Goal: Task Accomplishment & Management: Manage account settings

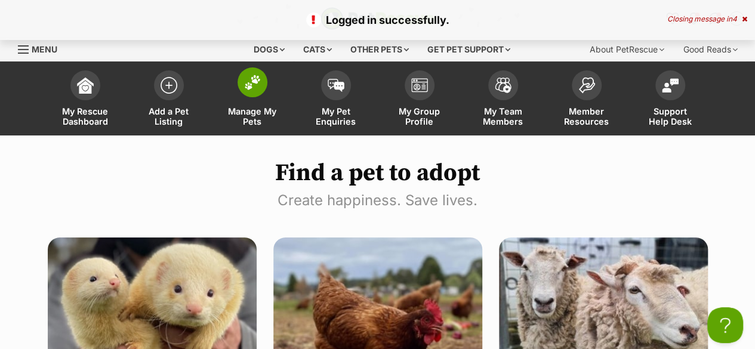
click at [255, 119] on span "Manage My Pets" at bounding box center [253, 116] width 54 height 20
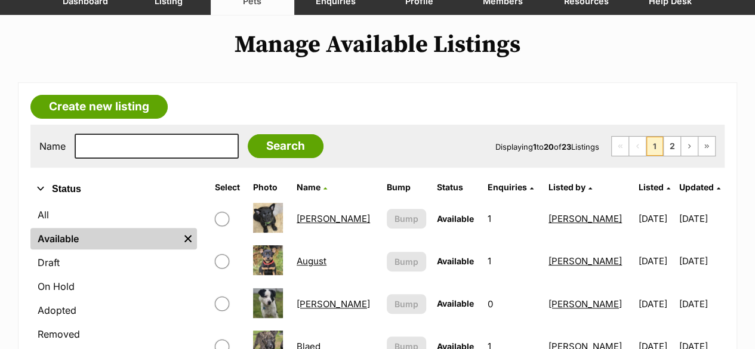
scroll to position [60, 0]
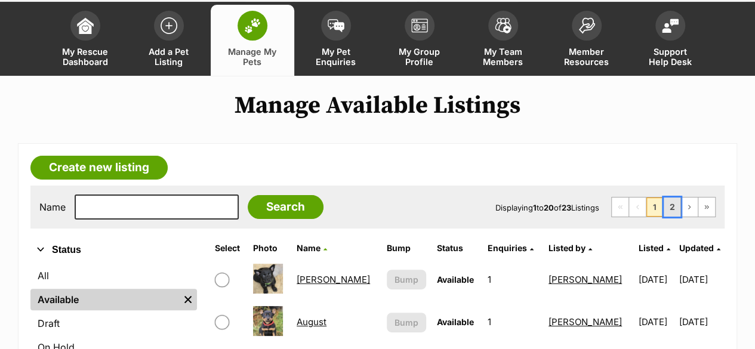
click at [675, 206] on link "2" at bounding box center [672, 207] width 17 height 19
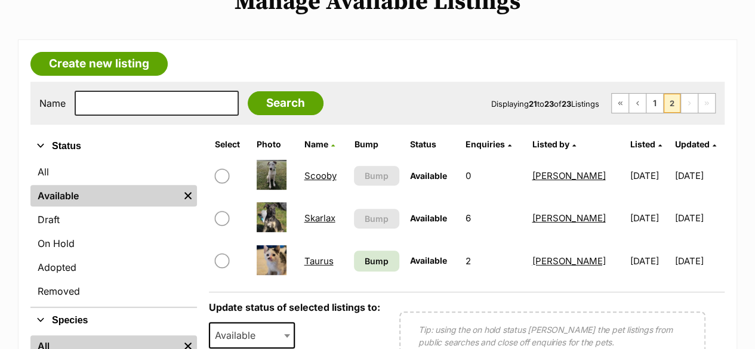
scroll to position [179, 0]
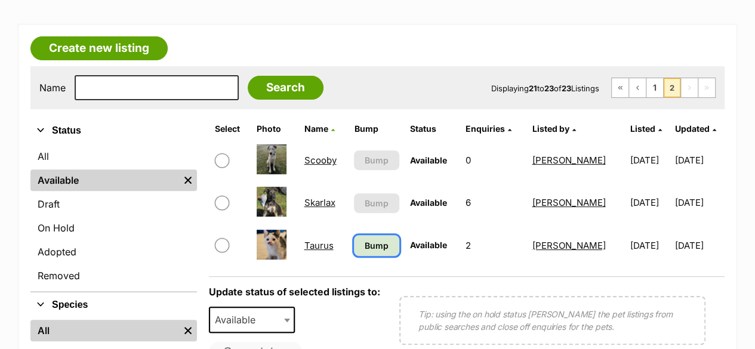
click at [378, 241] on span "Bump" at bounding box center [377, 245] width 24 height 13
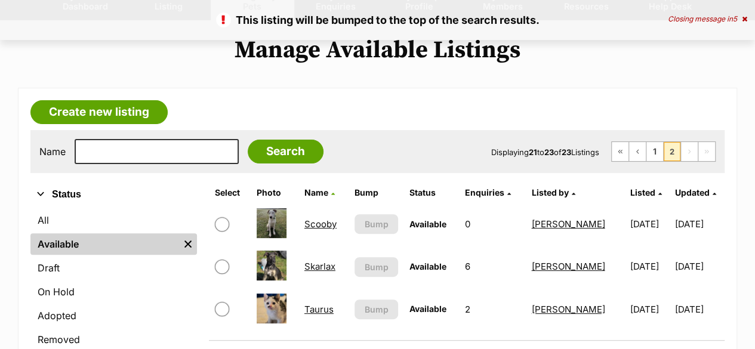
scroll to position [119, 0]
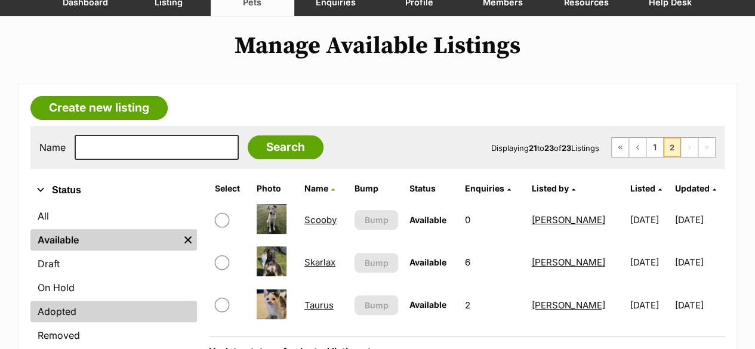
click at [99, 303] on link "Adopted" at bounding box center [113, 311] width 167 height 21
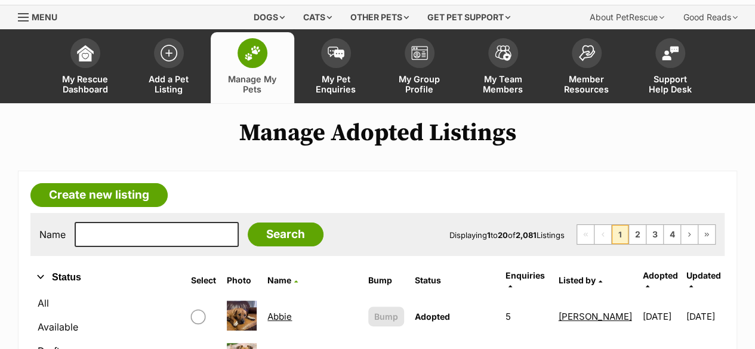
scroll to position [60, 0]
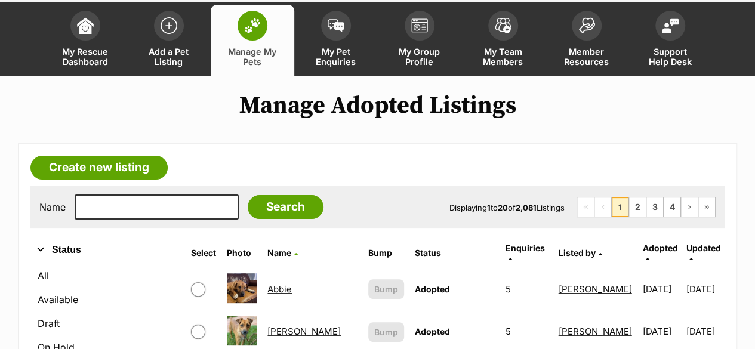
click at [693, 255] on icon at bounding box center [691, 258] width 4 height 7
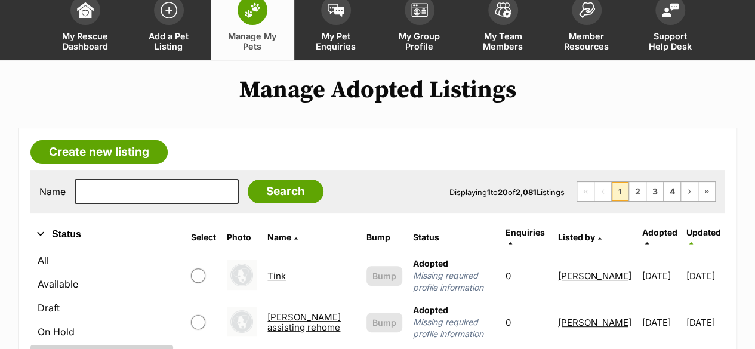
scroll to position [119, 0]
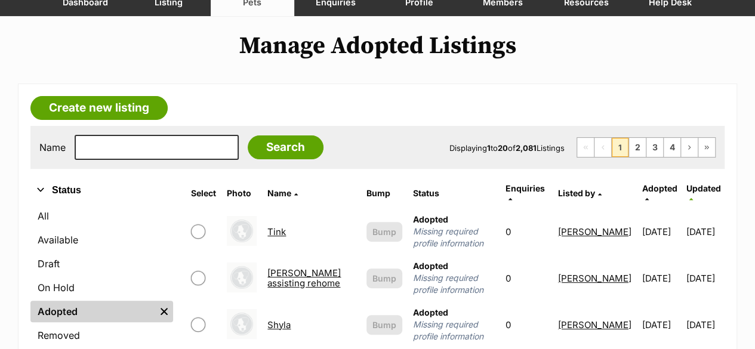
click at [693, 196] on icon at bounding box center [691, 199] width 4 height 7
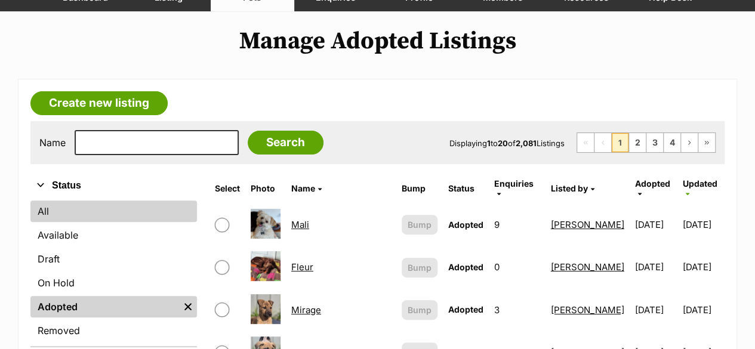
scroll to position [119, 0]
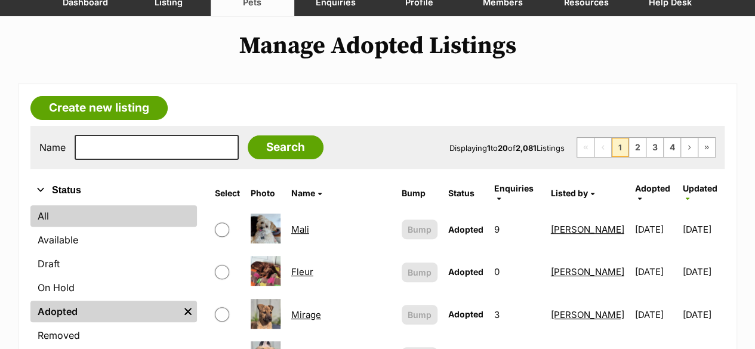
click at [56, 217] on link "All" at bounding box center [113, 215] width 167 height 21
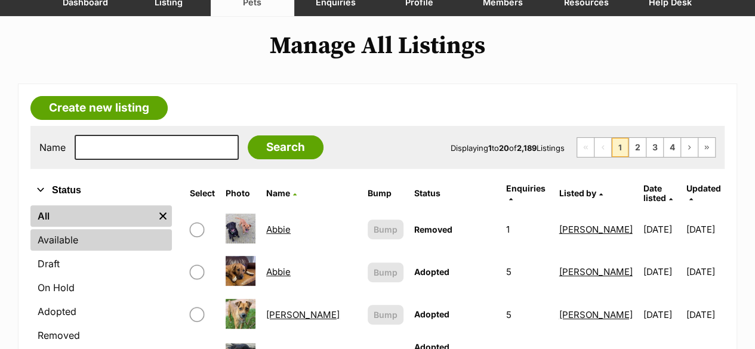
click at [95, 237] on link "Available" at bounding box center [100, 239] width 141 height 21
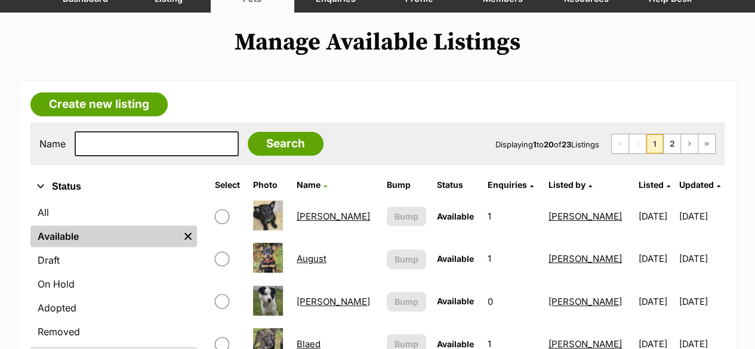
scroll to position [60, 0]
